Goal: Task Accomplishment & Management: Use online tool/utility

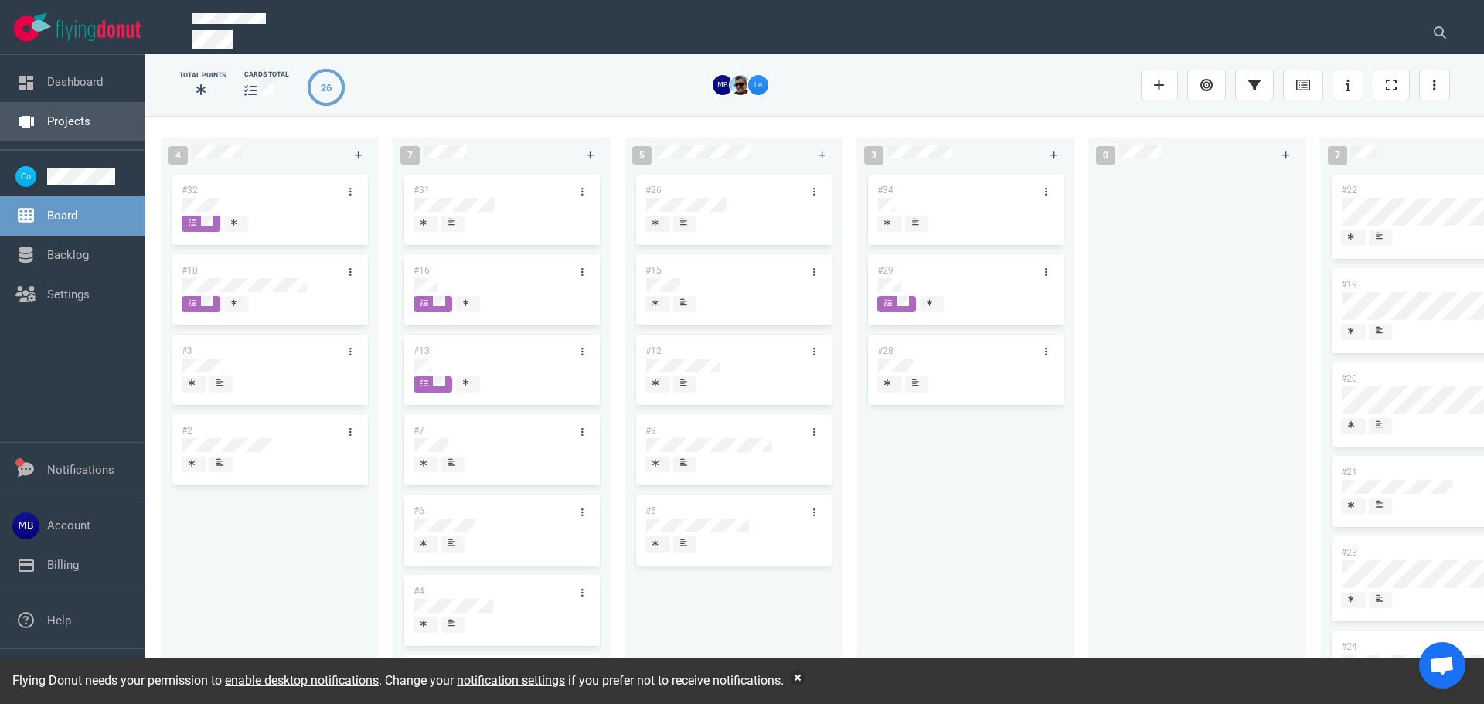
click at [56, 128] on link "Projects" at bounding box center [68, 121] width 43 height 14
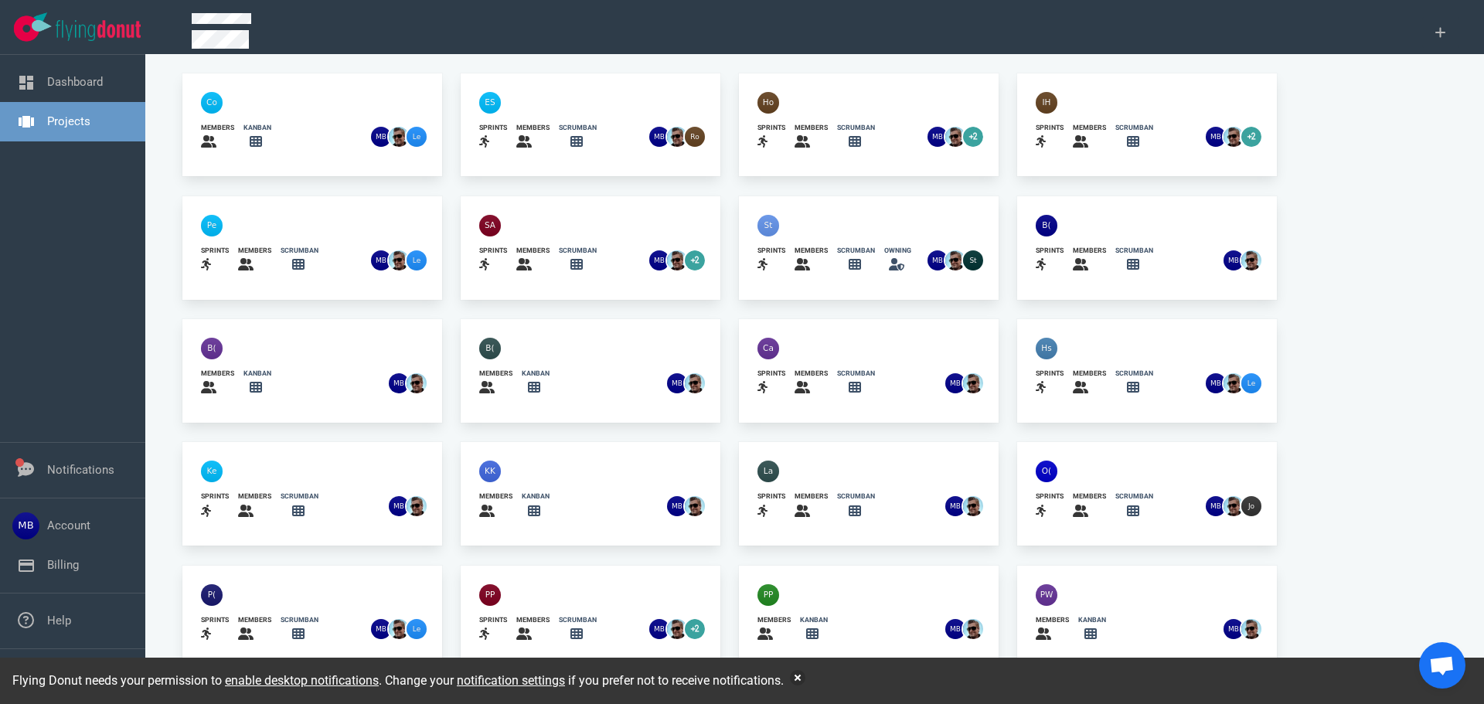
scroll to position [101, 0]
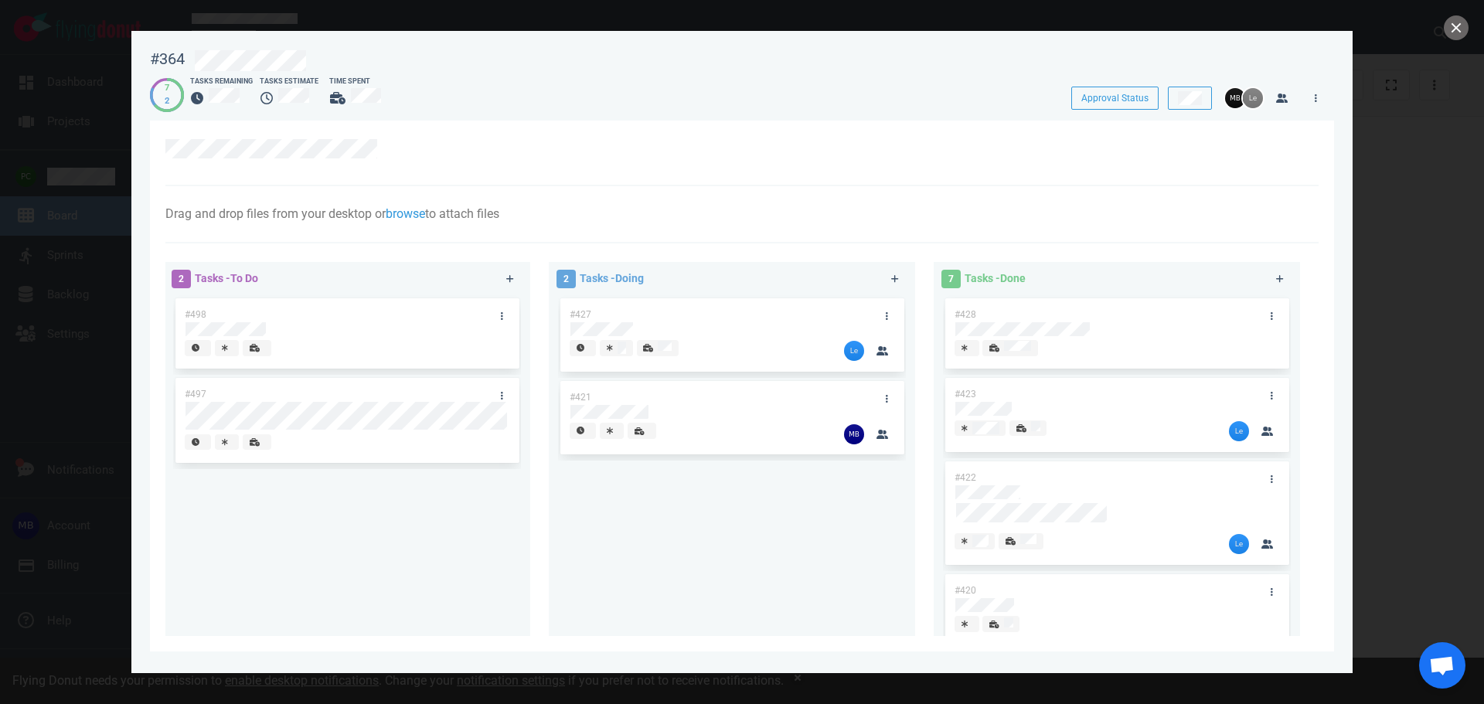
drag, startPoint x: 892, startPoint y: 277, endPoint x: 891, endPoint y: 294, distance: 17.8
click at [892, 275] on icon at bounding box center [895, 278] width 9 height 9
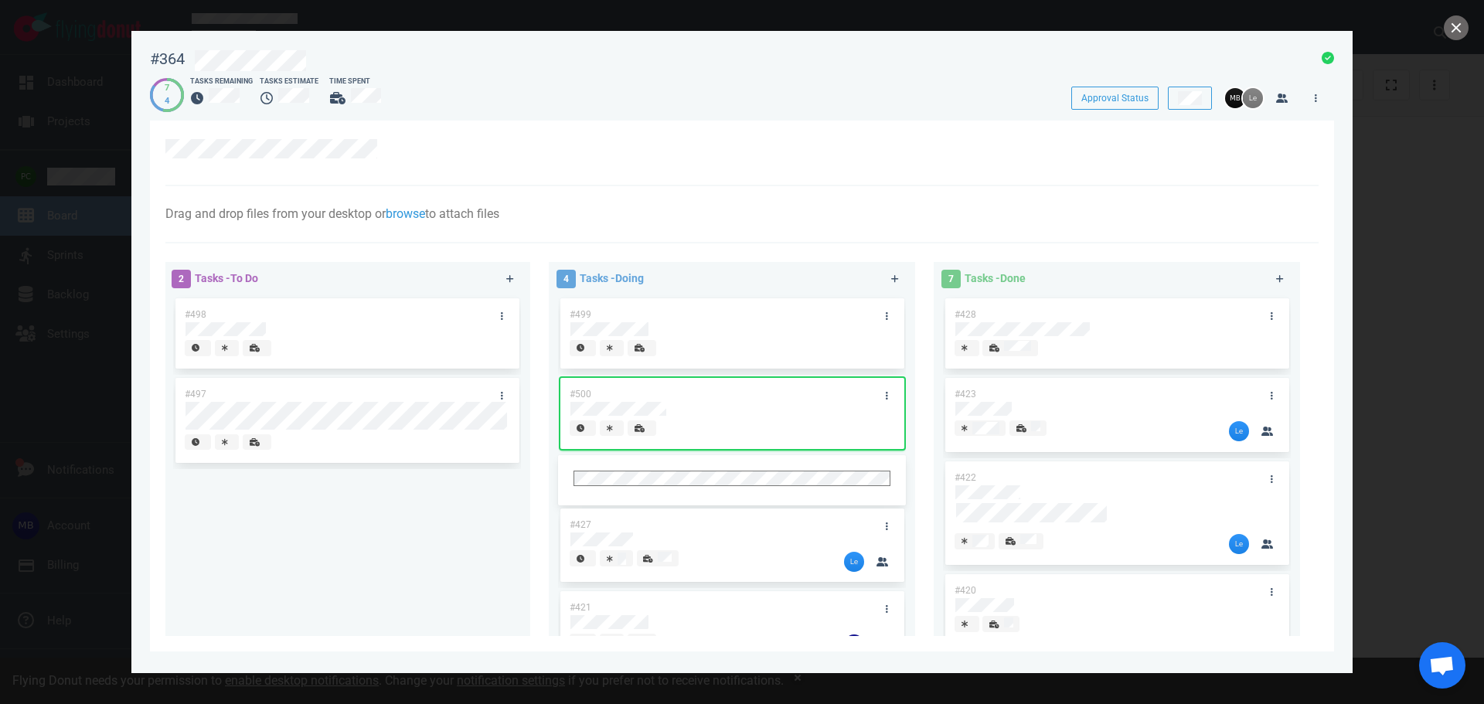
click at [876, 200] on div "Drag and drop files from your desktop or browse to attach files Attach Files Co…" at bounding box center [741, 214] width 1153 height 57
